Goal: Obtain resource: Download file/media

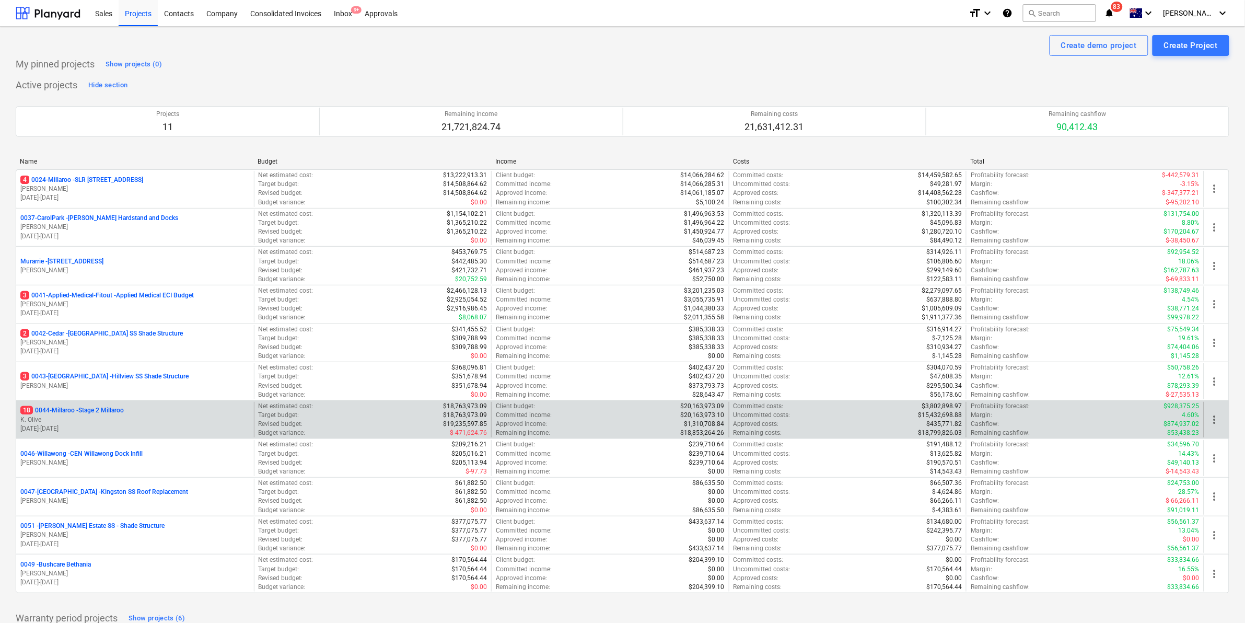
click at [108, 408] on p "18 0044-Millaroo - Stage 2 Millaroo" at bounding box center [71, 410] width 103 height 9
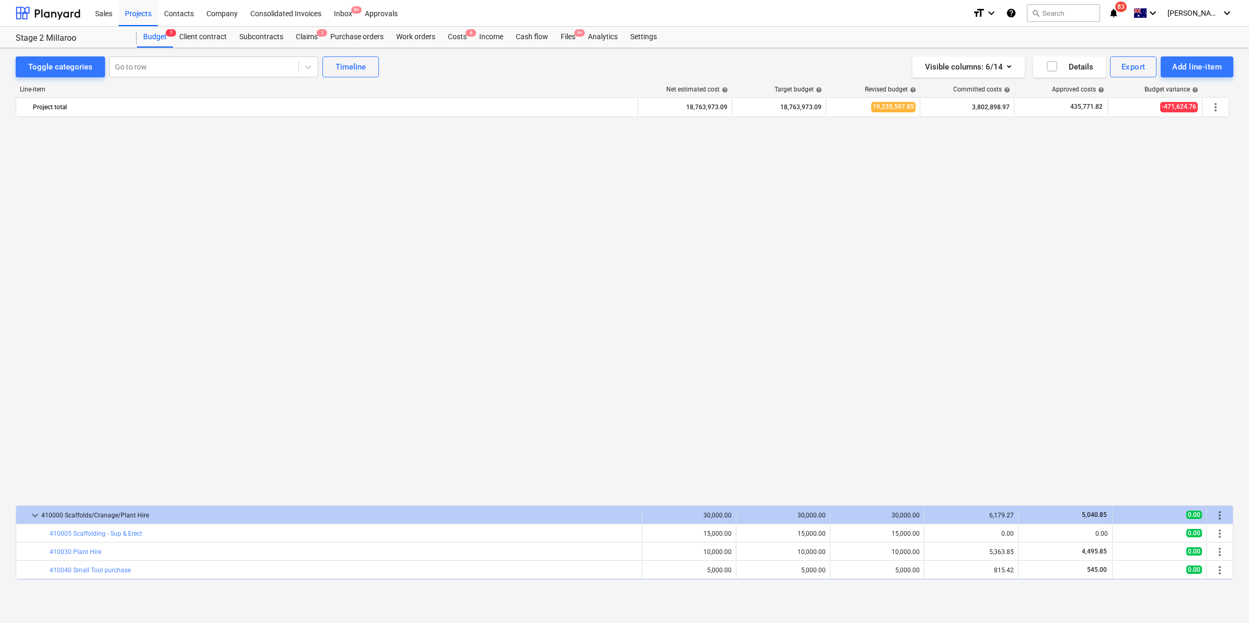
scroll to position [750, 0]
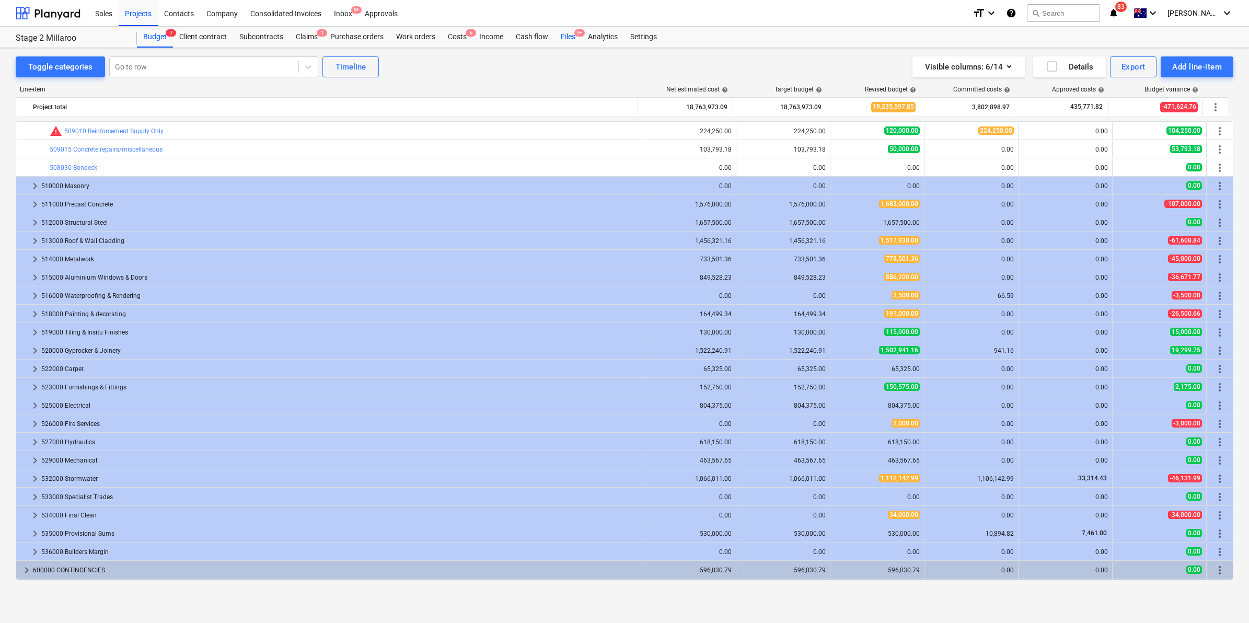
click at [565, 38] on div "Files 9+" at bounding box center [567, 37] width 27 height 21
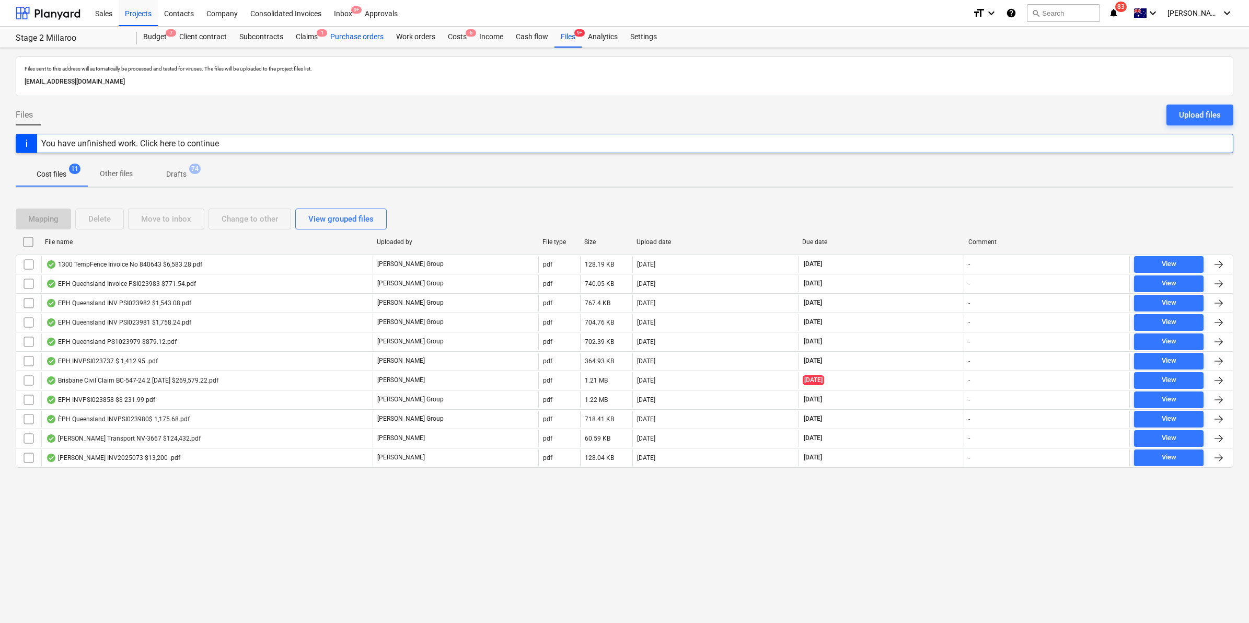
click at [340, 32] on div "Purchase orders" at bounding box center [357, 37] width 66 height 21
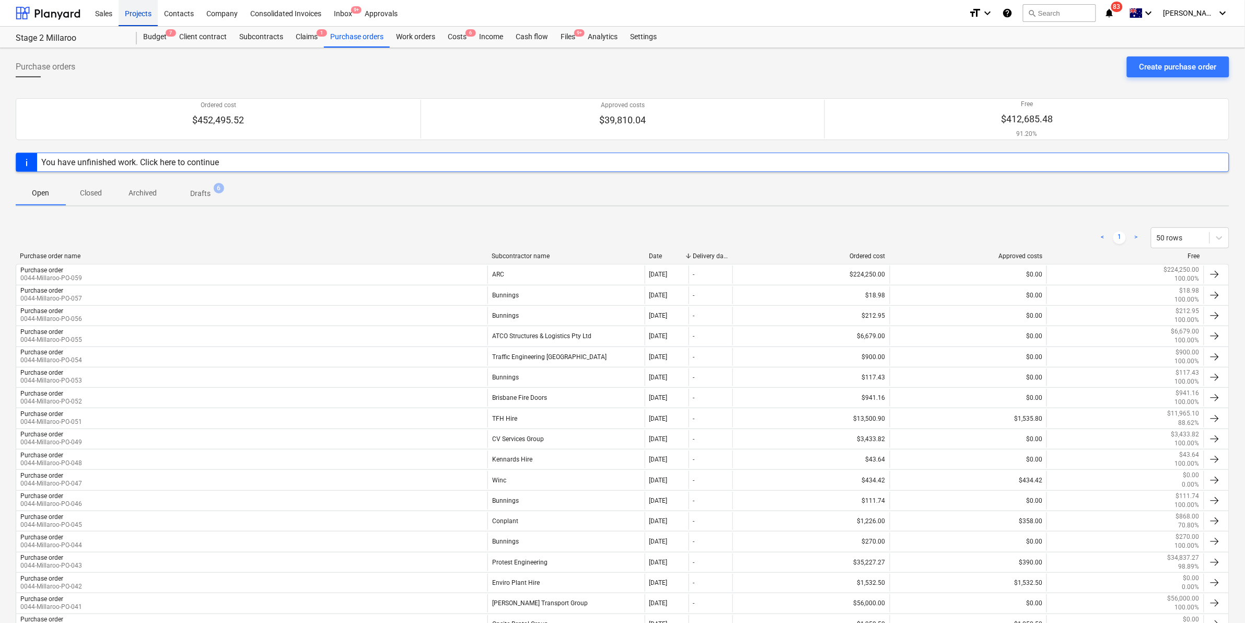
click at [128, 13] on div "Projects" at bounding box center [138, 12] width 39 height 27
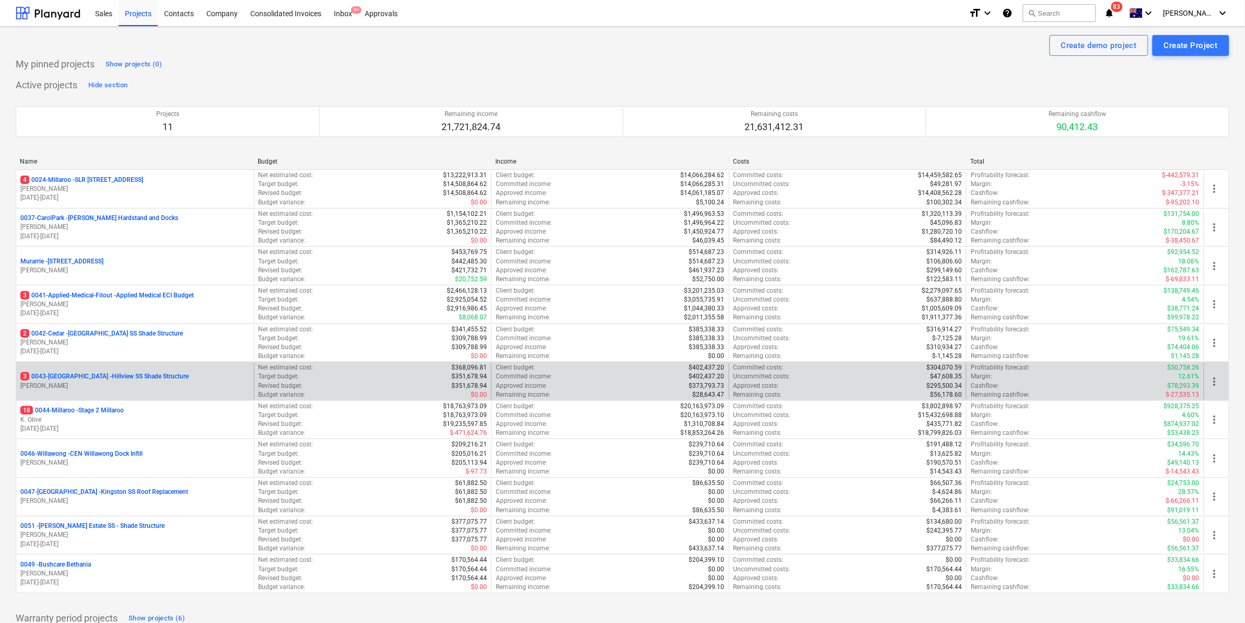
click at [108, 374] on p "3 0043-[GEOGRAPHIC_DATA] - [GEOGRAPHIC_DATA] [GEOGRAPHIC_DATA] Shade Structure" at bounding box center [104, 376] width 168 height 9
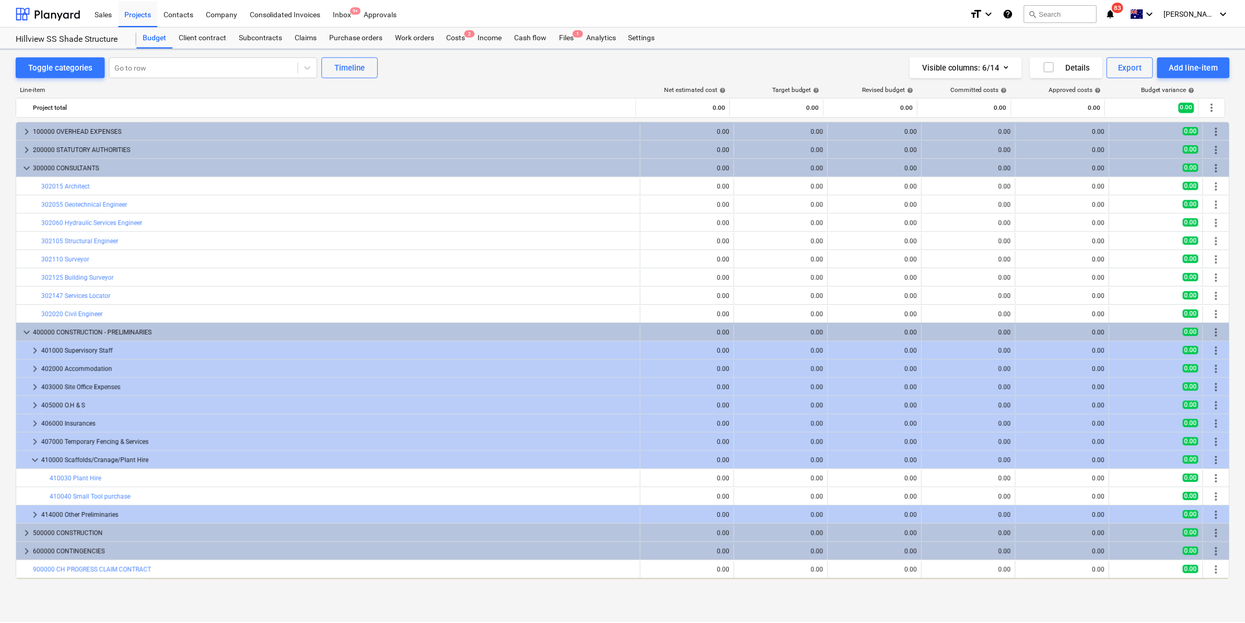
scroll to position [17, 0]
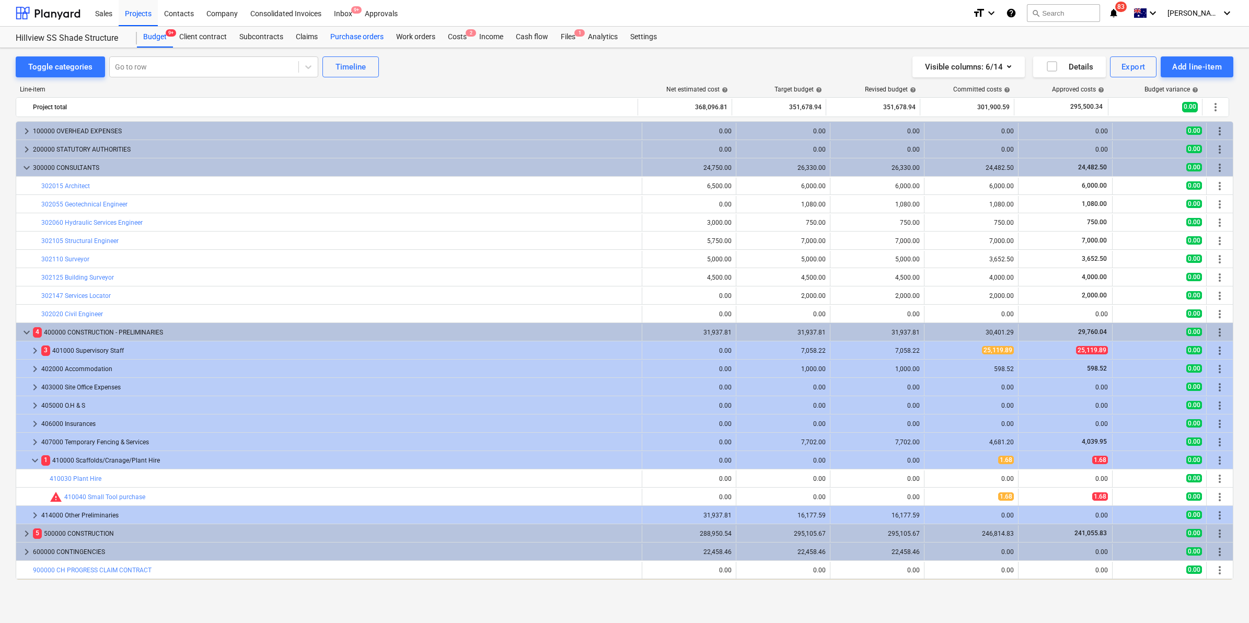
click at [341, 36] on div "Purchase orders" at bounding box center [357, 37] width 66 height 21
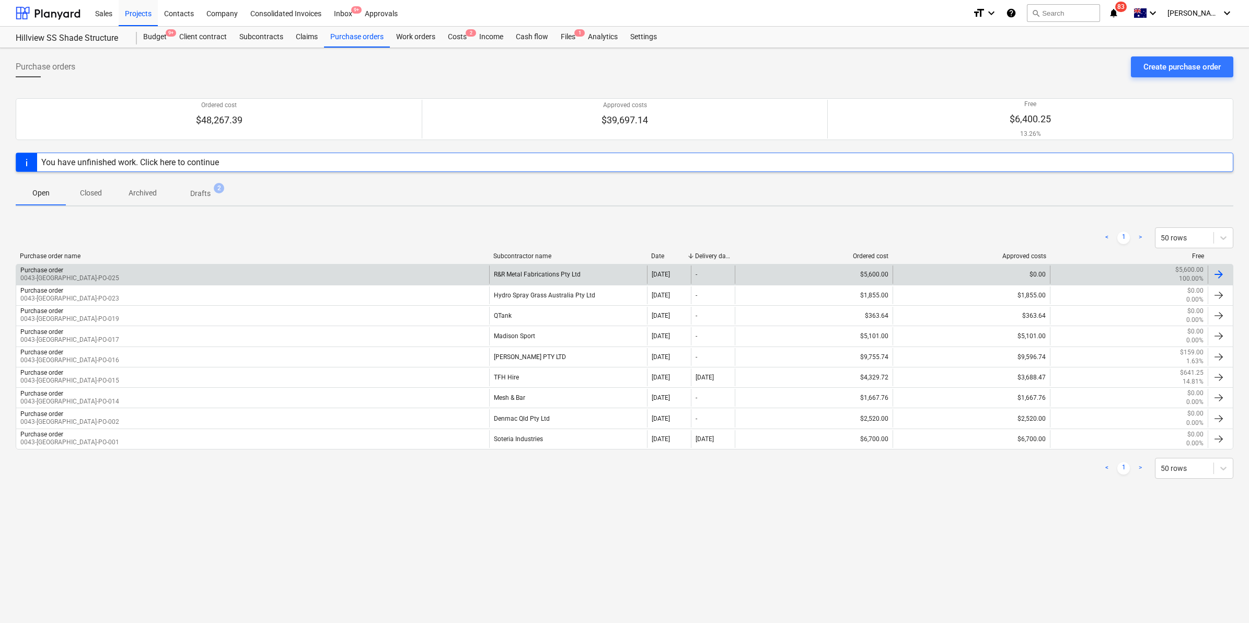
click at [296, 278] on div "Purchase order 0043-[GEOGRAPHIC_DATA]-PO-025" at bounding box center [252, 274] width 473 height 18
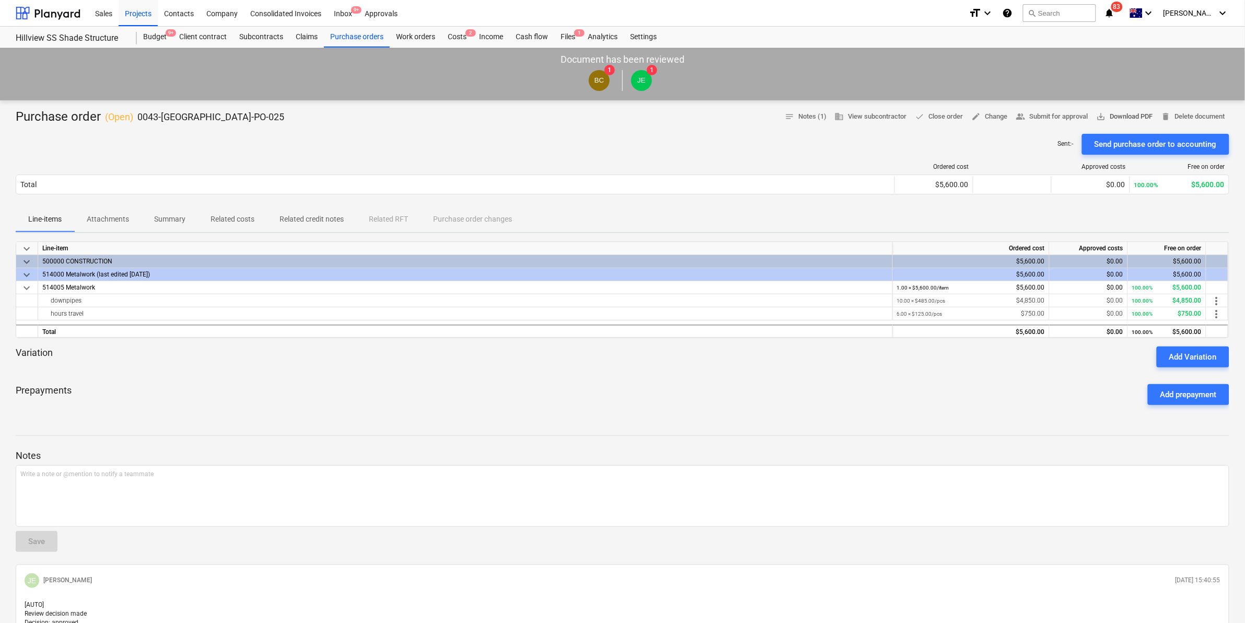
click at [1125, 118] on span "save_alt Download PDF" at bounding box center [1125, 117] width 56 height 12
click at [141, 10] on div "Projects" at bounding box center [138, 12] width 39 height 27
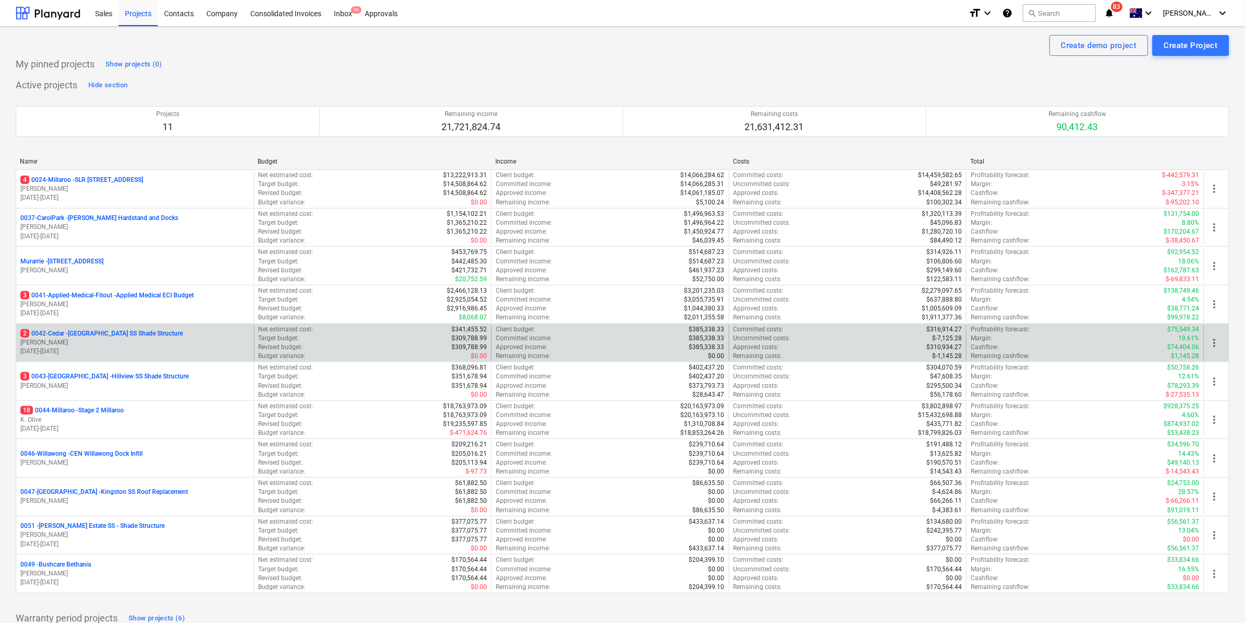
click at [133, 335] on p "2 0042-Cedar - [GEOGRAPHIC_DATA] SS Shade Structure" at bounding box center [101, 333] width 163 height 9
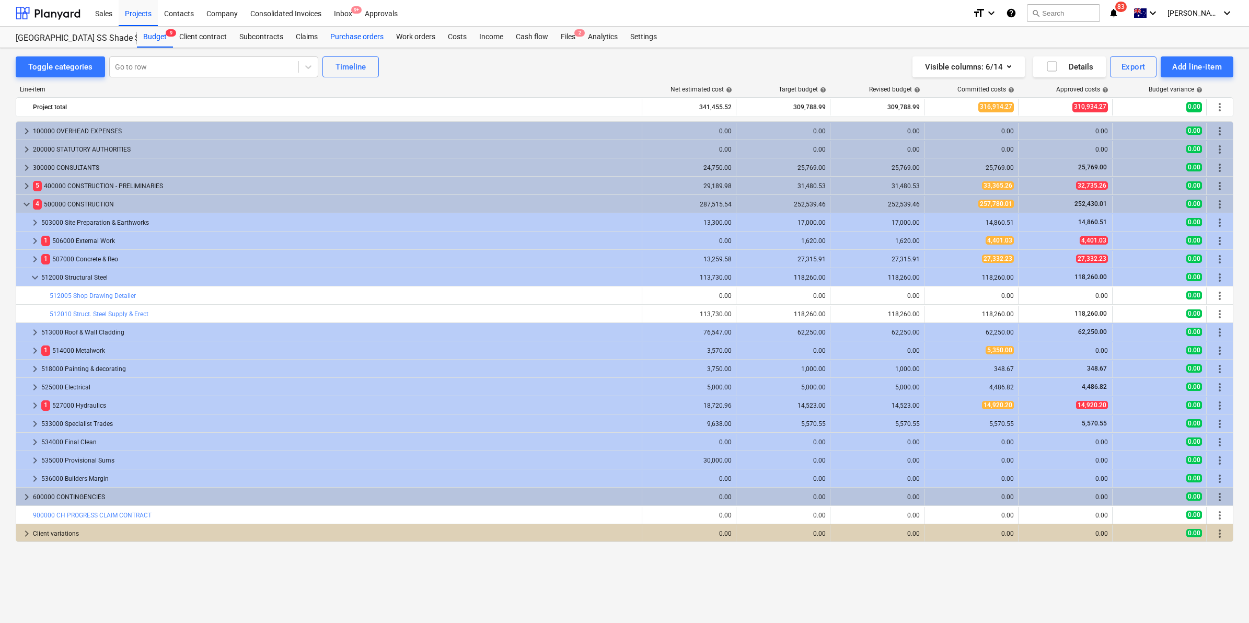
click at [366, 34] on div "Purchase orders" at bounding box center [357, 37] width 66 height 21
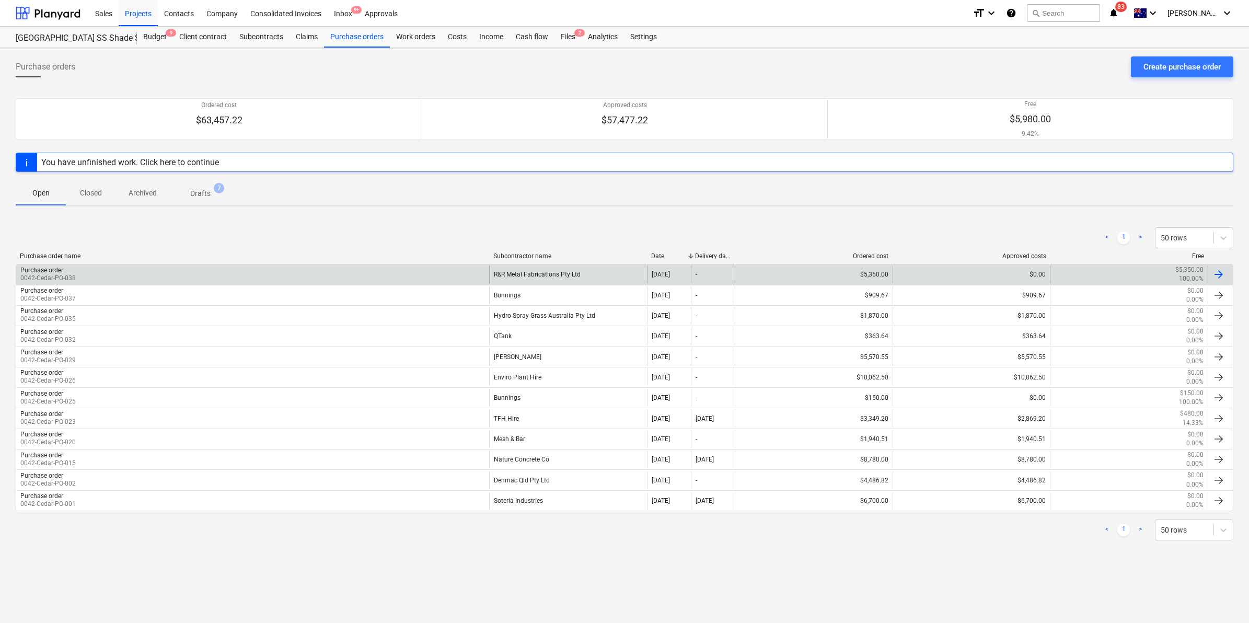
click at [381, 272] on div "Purchase order 0042-Cedar-PO-038" at bounding box center [252, 274] width 473 height 18
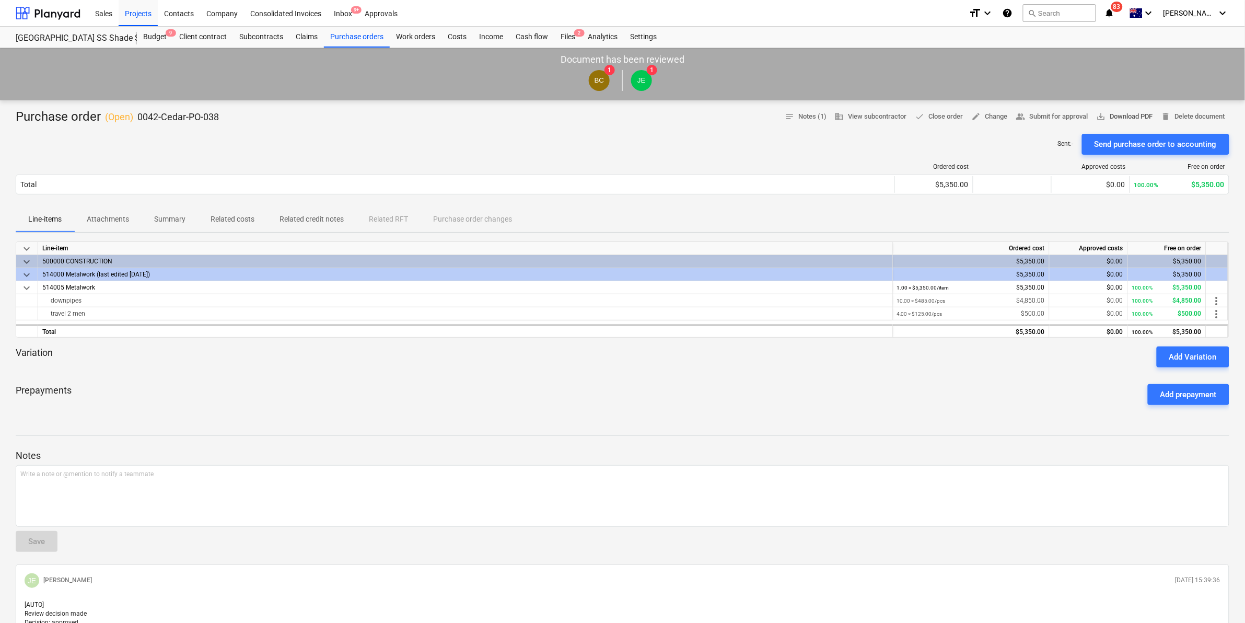
click at [1116, 115] on span "save_alt Download PDF" at bounding box center [1125, 117] width 56 height 12
click at [461, 144] on div "Sent : - Send purchase order to accounting" at bounding box center [623, 144] width 1214 height 21
